Goal: Check status: Check status

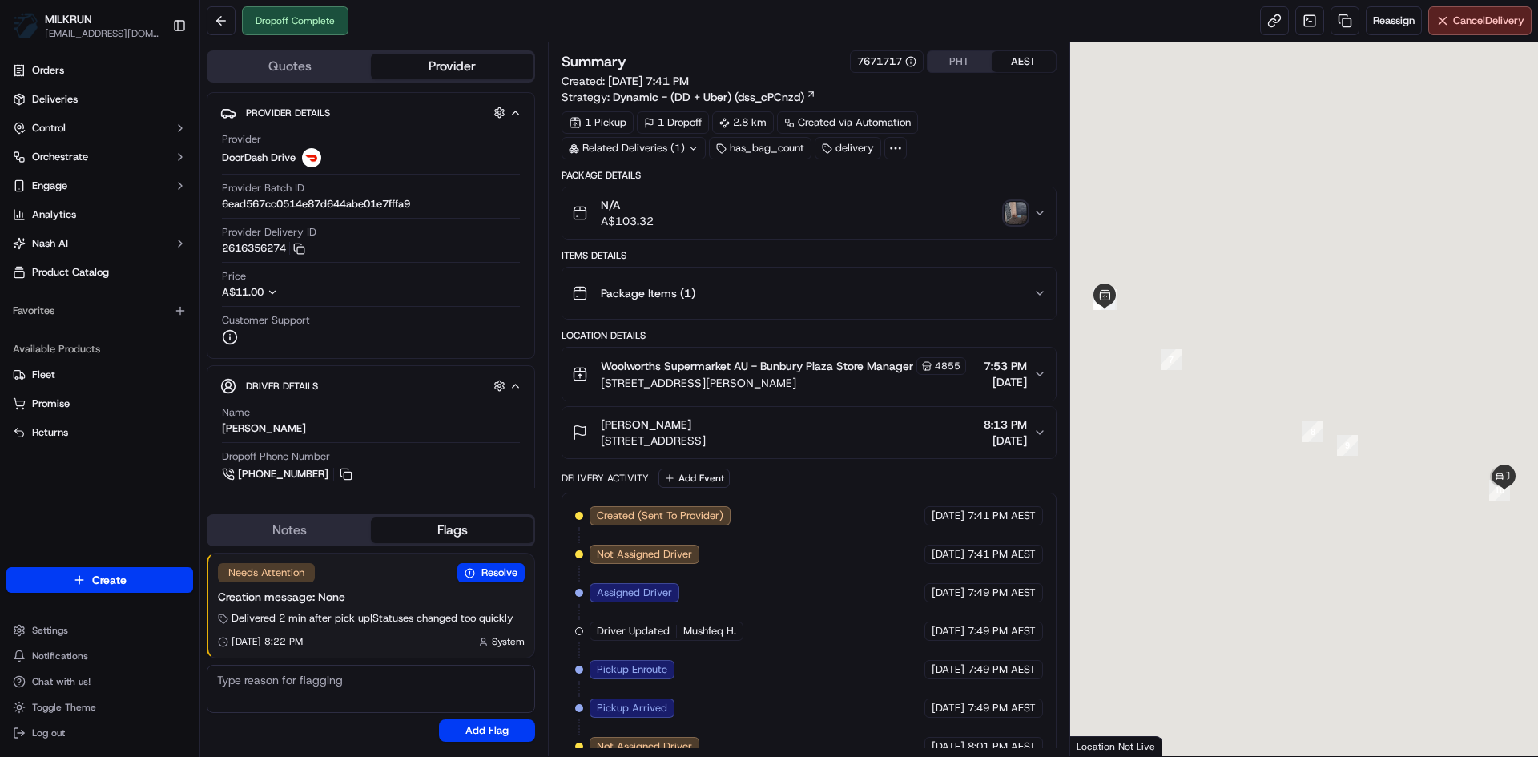
click at [1015, 215] on img "button" at bounding box center [1015, 213] width 22 height 22
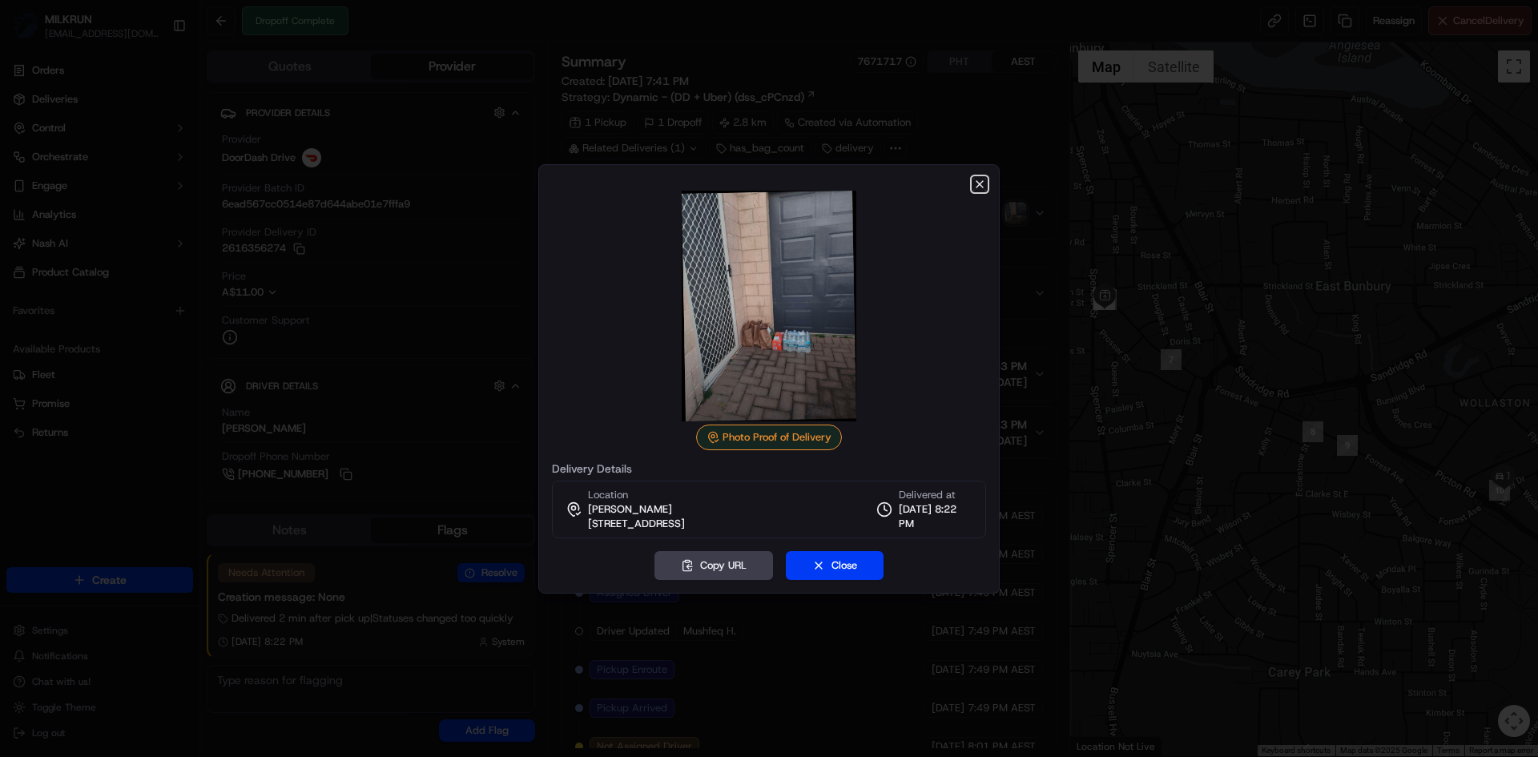
click at [982, 185] on icon "button" at bounding box center [979, 184] width 13 height 13
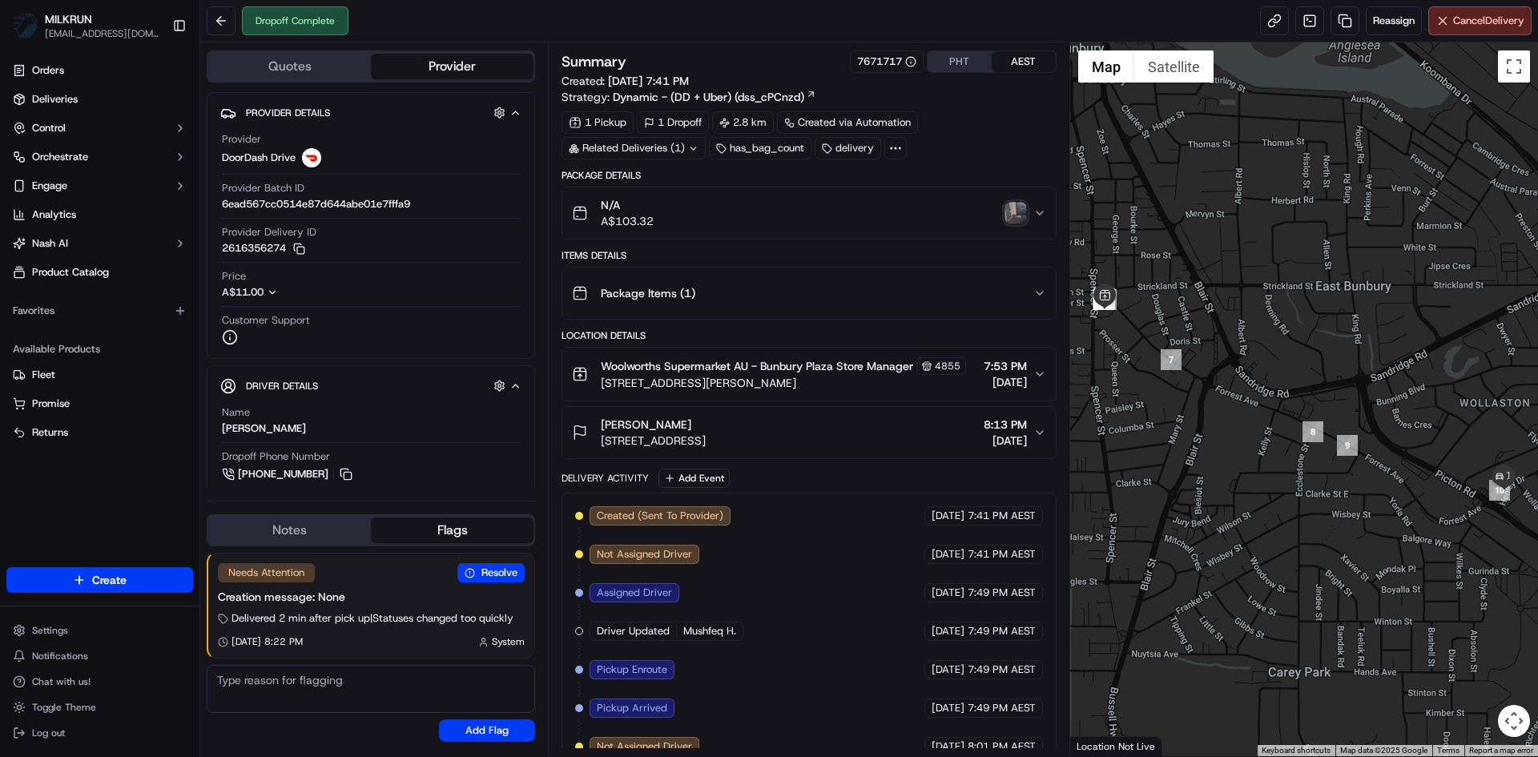
scroll to position [420, 0]
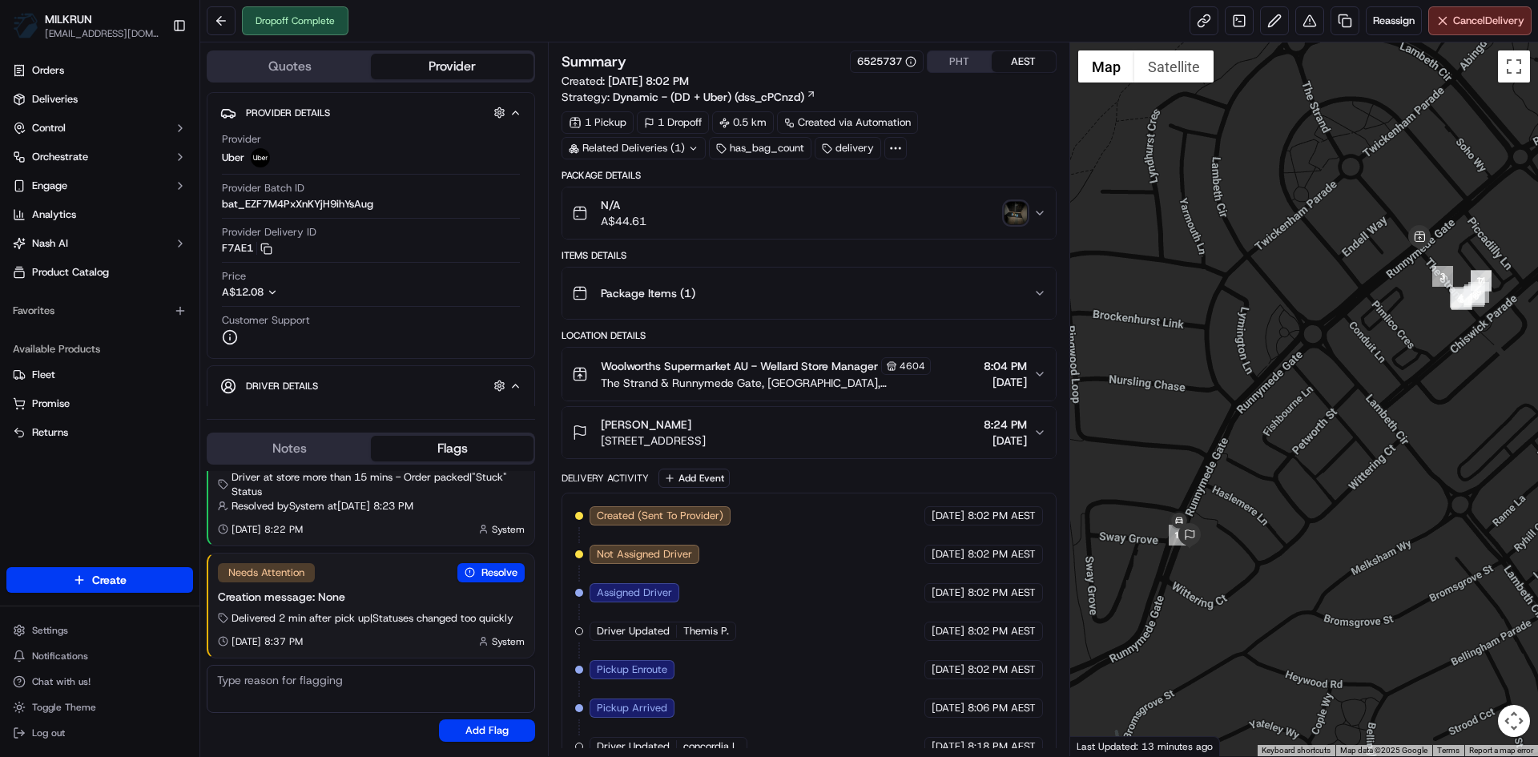
click at [1011, 212] on img "button" at bounding box center [1015, 213] width 22 height 22
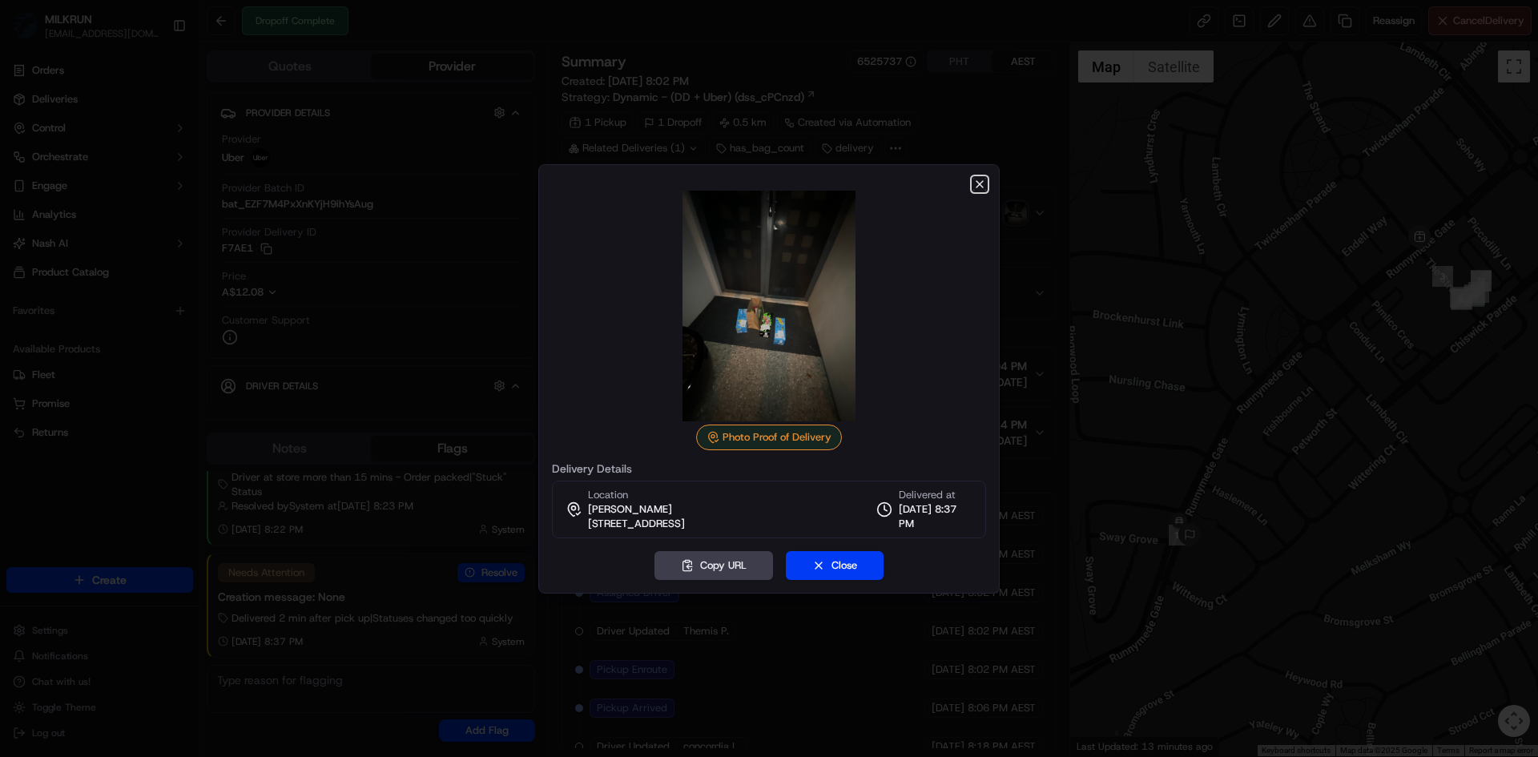
click at [982, 183] on icon "button" at bounding box center [979, 184] width 13 height 13
